Goal: Navigation & Orientation: Find specific page/section

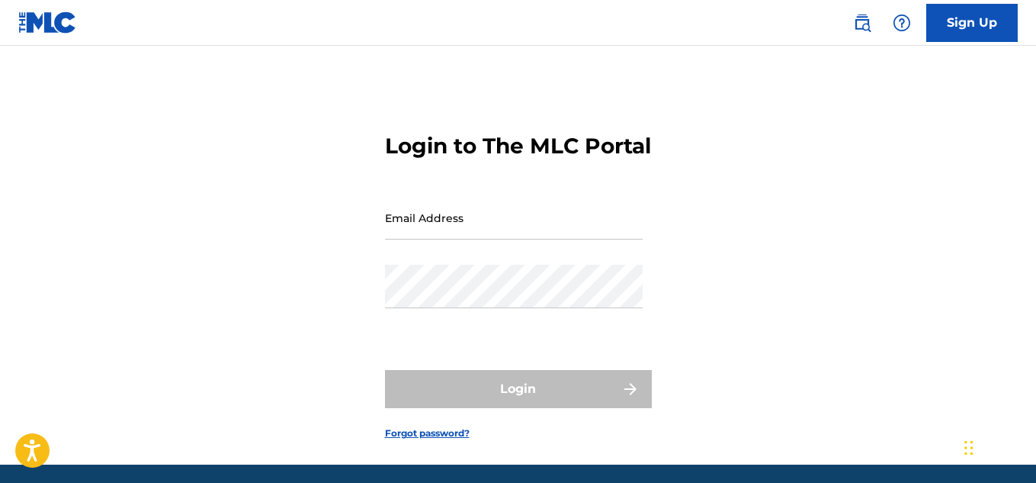
click at [467, 238] on input "Email Address" at bounding box center [514, 217] width 258 height 43
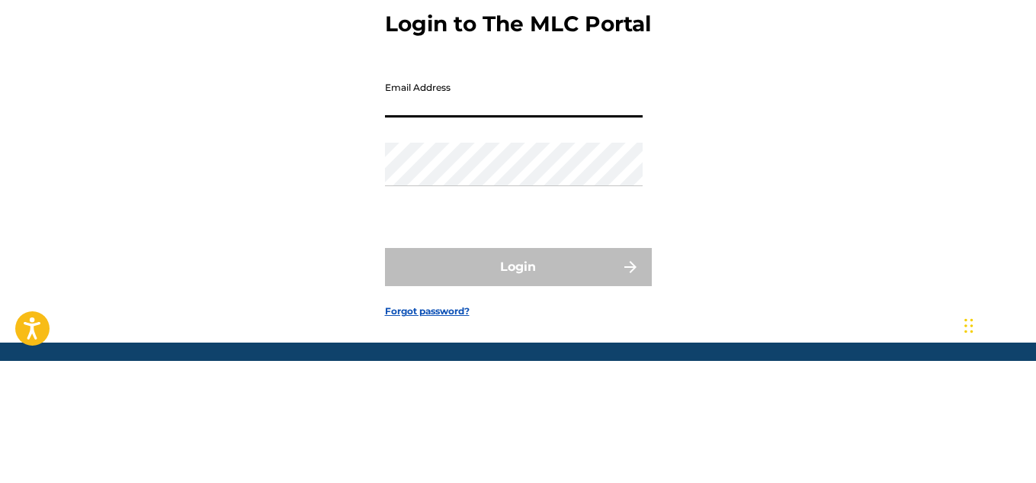
click at [448, 239] on input "Email Address" at bounding box center [514, 217] width 258 height 43
type input "[EMAIL_ADDRESS][DOMAIN_NAME]"
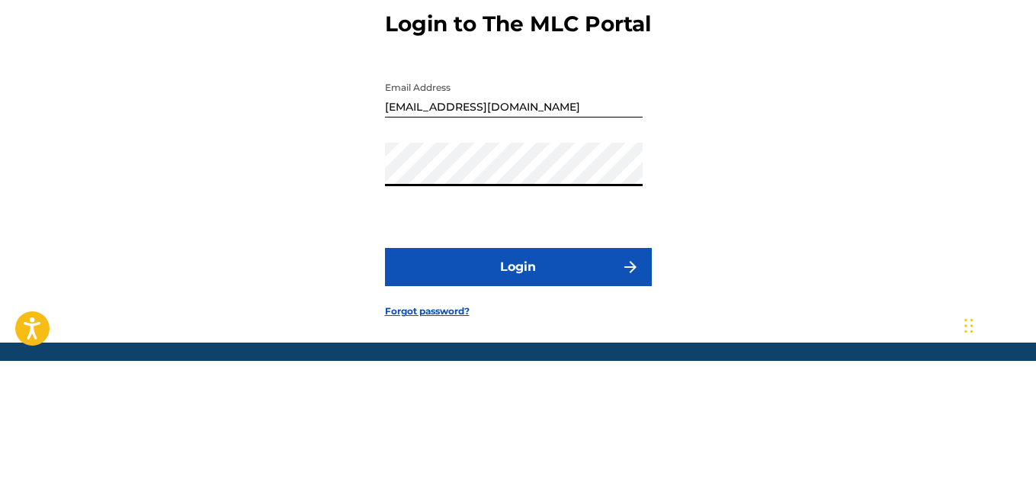
click at [385, 370] on button "Login" at bounding box center [518, 389] width 267 height 38
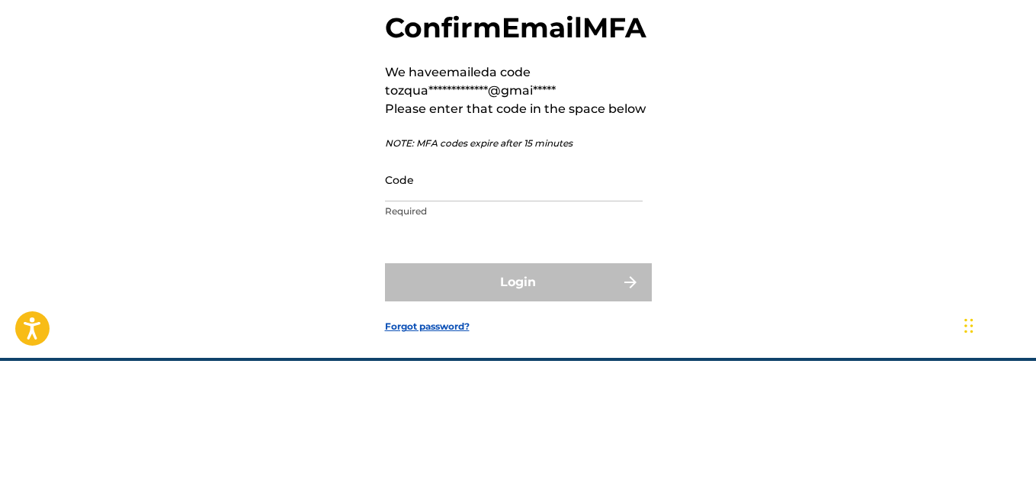
scroll to position [23, 0]
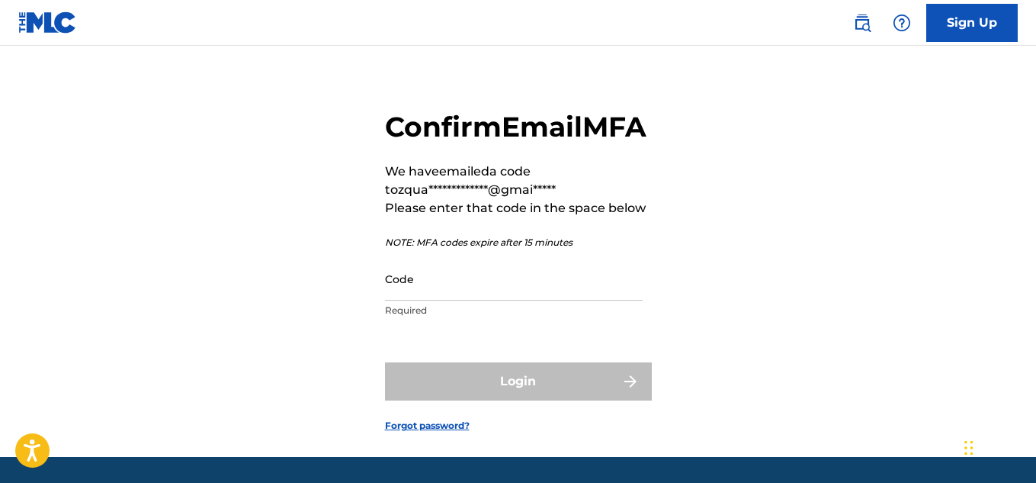
click at [813, 179] on div "**********" at bounding box center [518, 259] width 1036 height 396
click at [423, 300] on input "Code" at bounding box center [514, 278] width 258 height 43
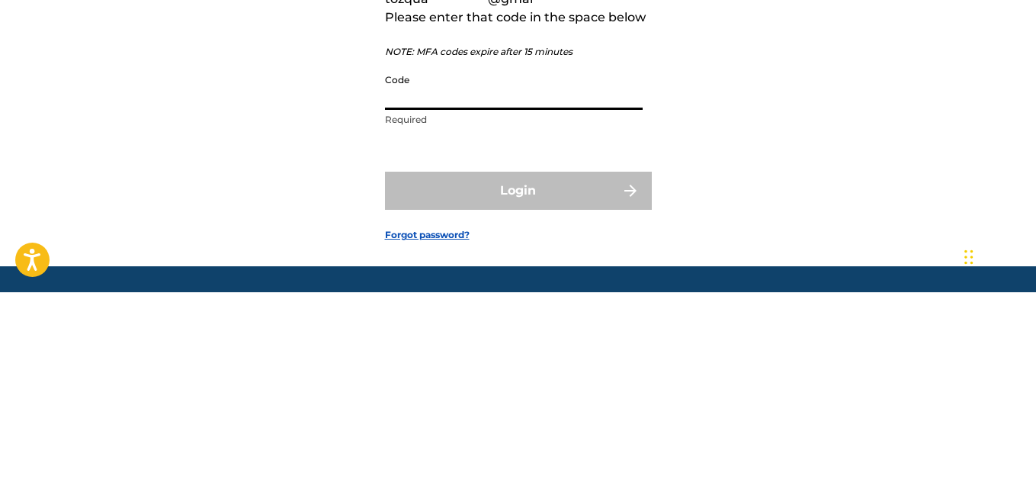
paste input "019823"
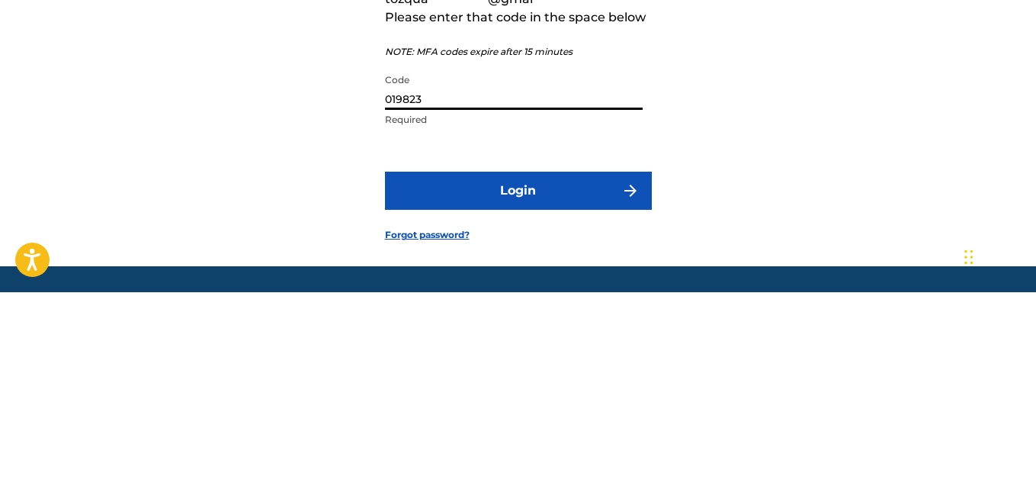
type input "019823"
click at [561, 400] on button "Login" at bounding box center [518, 381] width 267 height 38
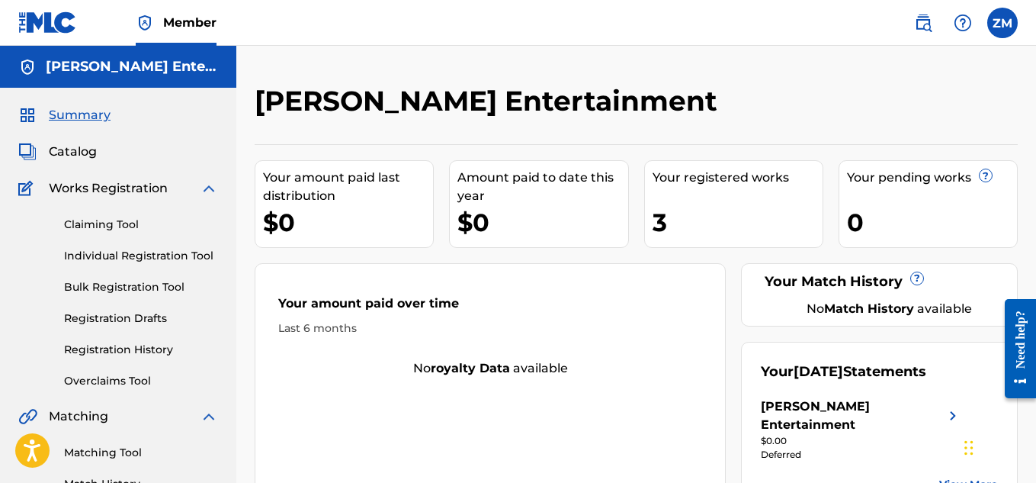
click at [78, 152] on span "Catalog" at bounding box center [73, 152] width 48 height 18
